Goal: Navigation & Orientation: Find specific page/section

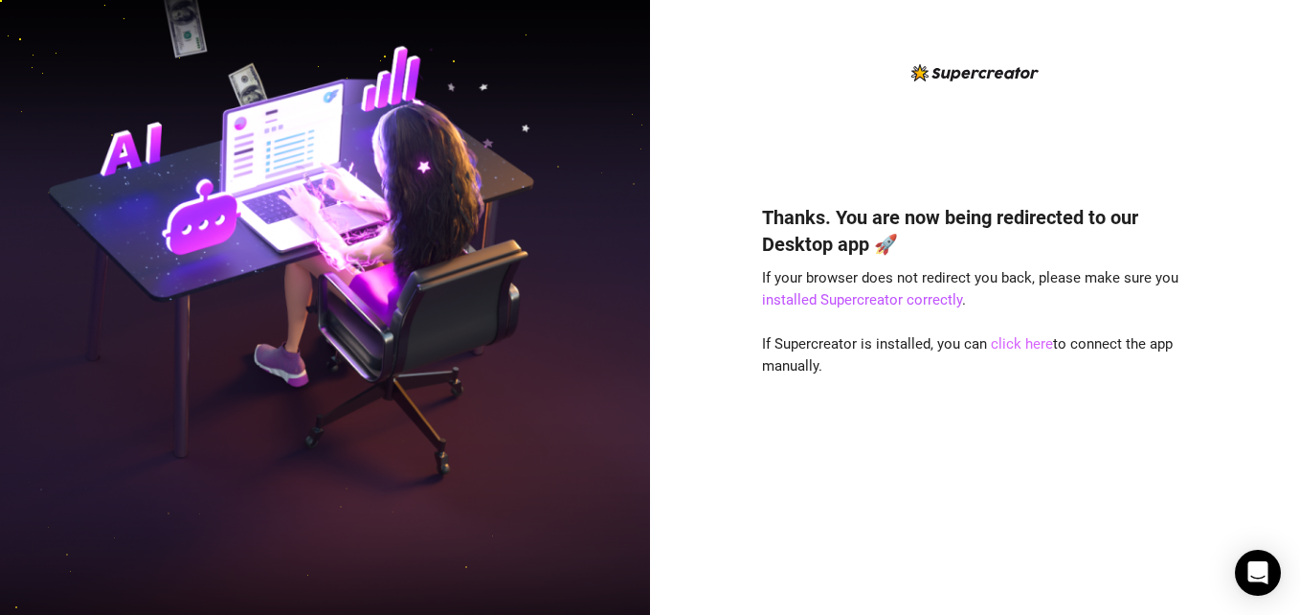
click at [1017, 344] on link "click here" at bounding box center [1022, 343] width 62 height 17
click at [1029, 346] on link "click here" at bounding box center [1022, 343] width 62 height 17
